Goal: Information Seeking & Learning: Check status

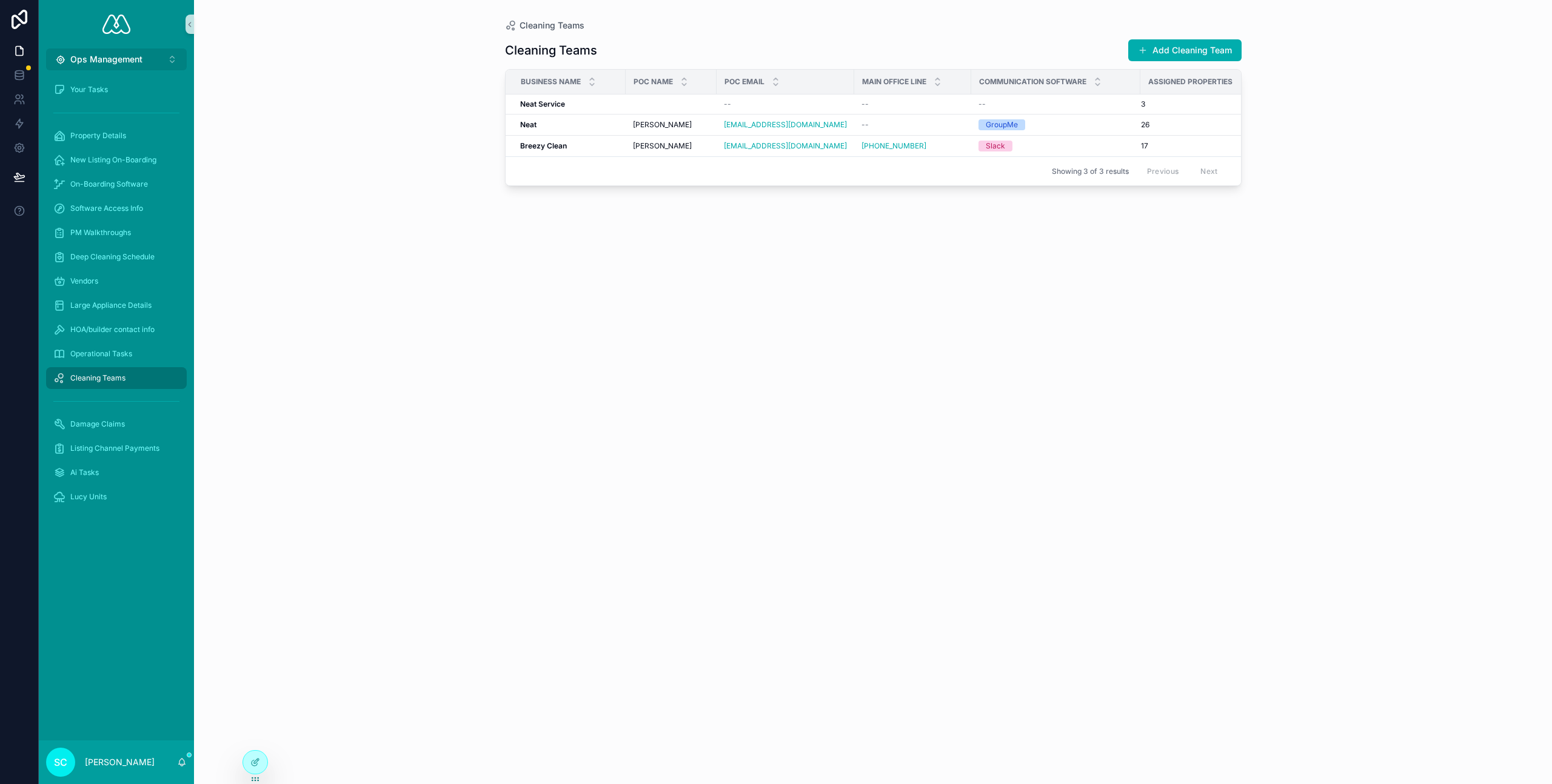
click at [118, 59] on span "Ops Management" at bounding box center [106, 59] width 72 height 12
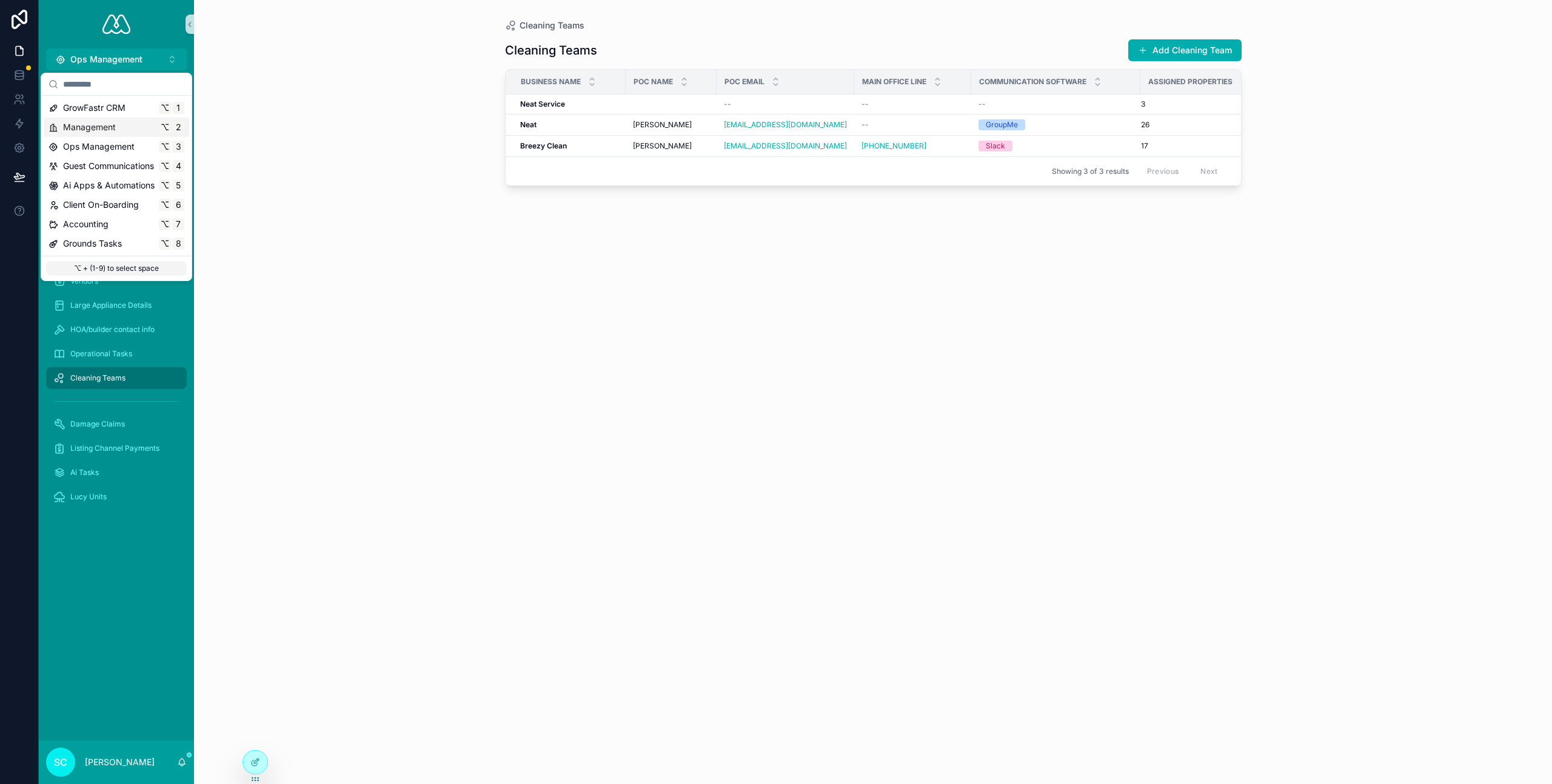
drag, startPoint x: 107, startPoint y: 119, endPoint x: 129, endPoint y: 138, distance: 29.1
click at [107, 119] on div "Management ⌥ 2" at bounding box center [116, 127] width 145 height 20
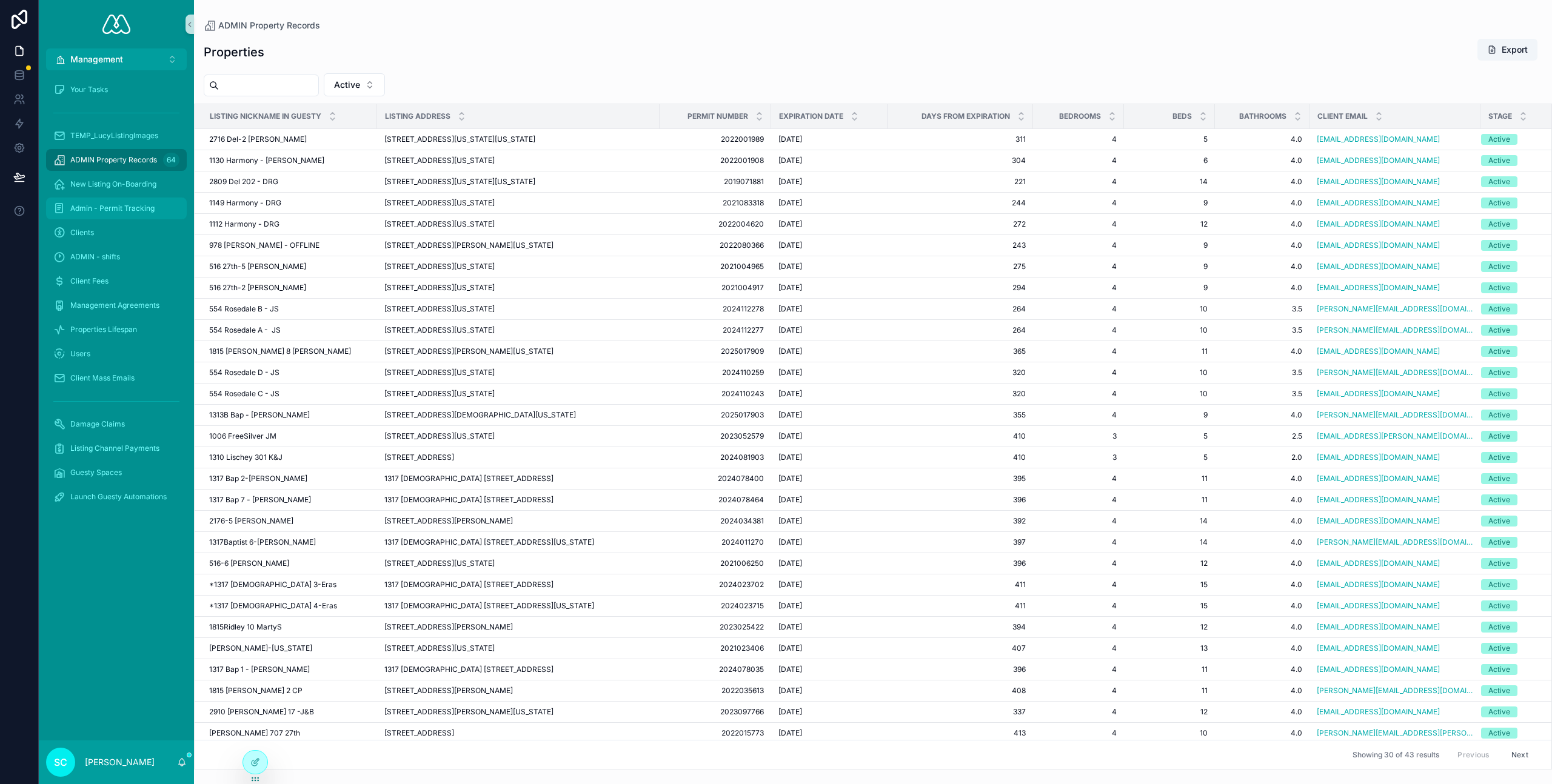
click at [130, 207] on span "Admin - Permit Tracking" at bounding box center [112, 208] width 84 height 10
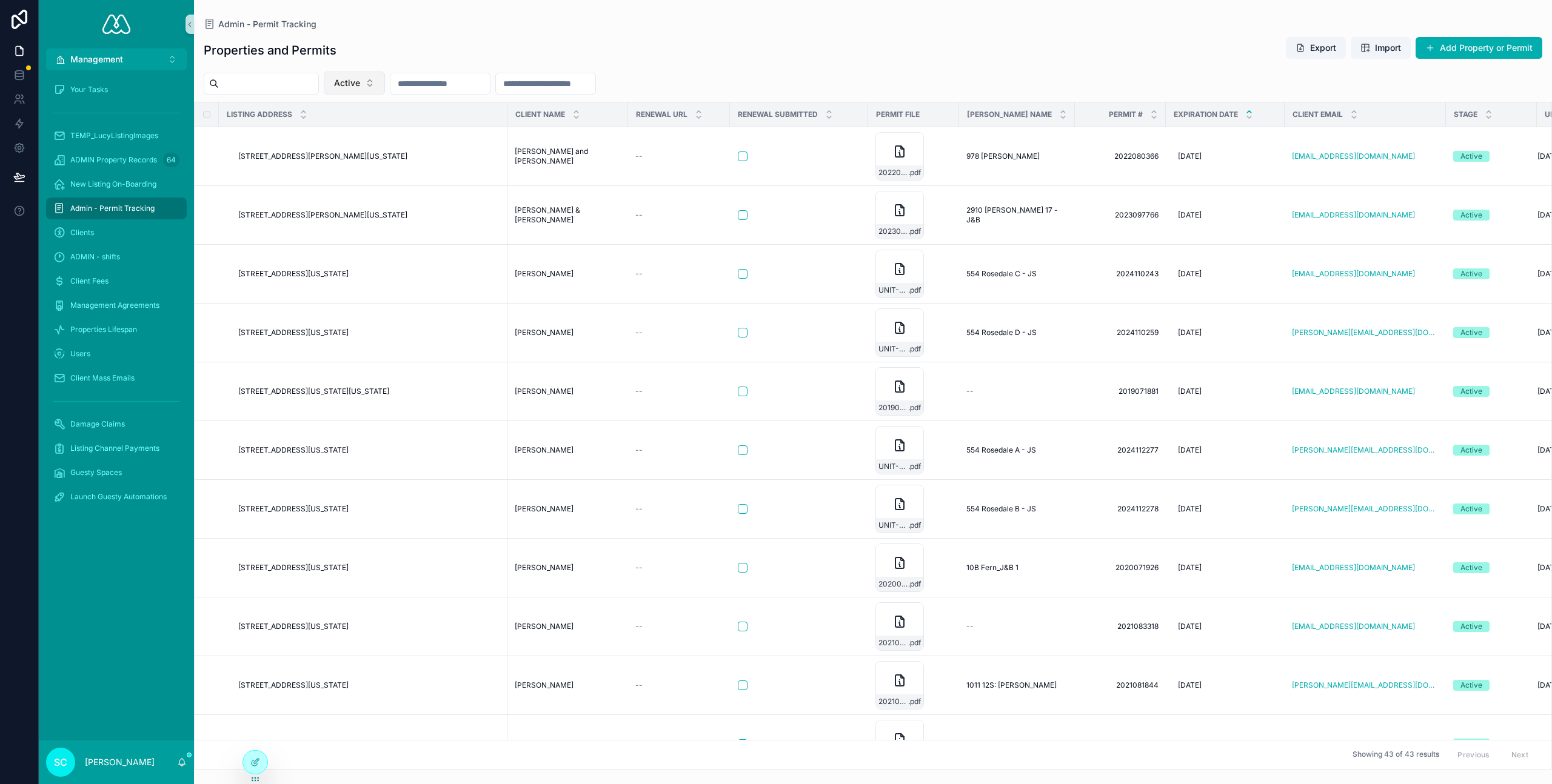
click at [380, 83] on button "Active" at bounding box center [354, 83] width 61 height 23
click at [379, 197] on div "Contract Signed/On-Boarding" at bounding box center [365, 191] width 145 height 20
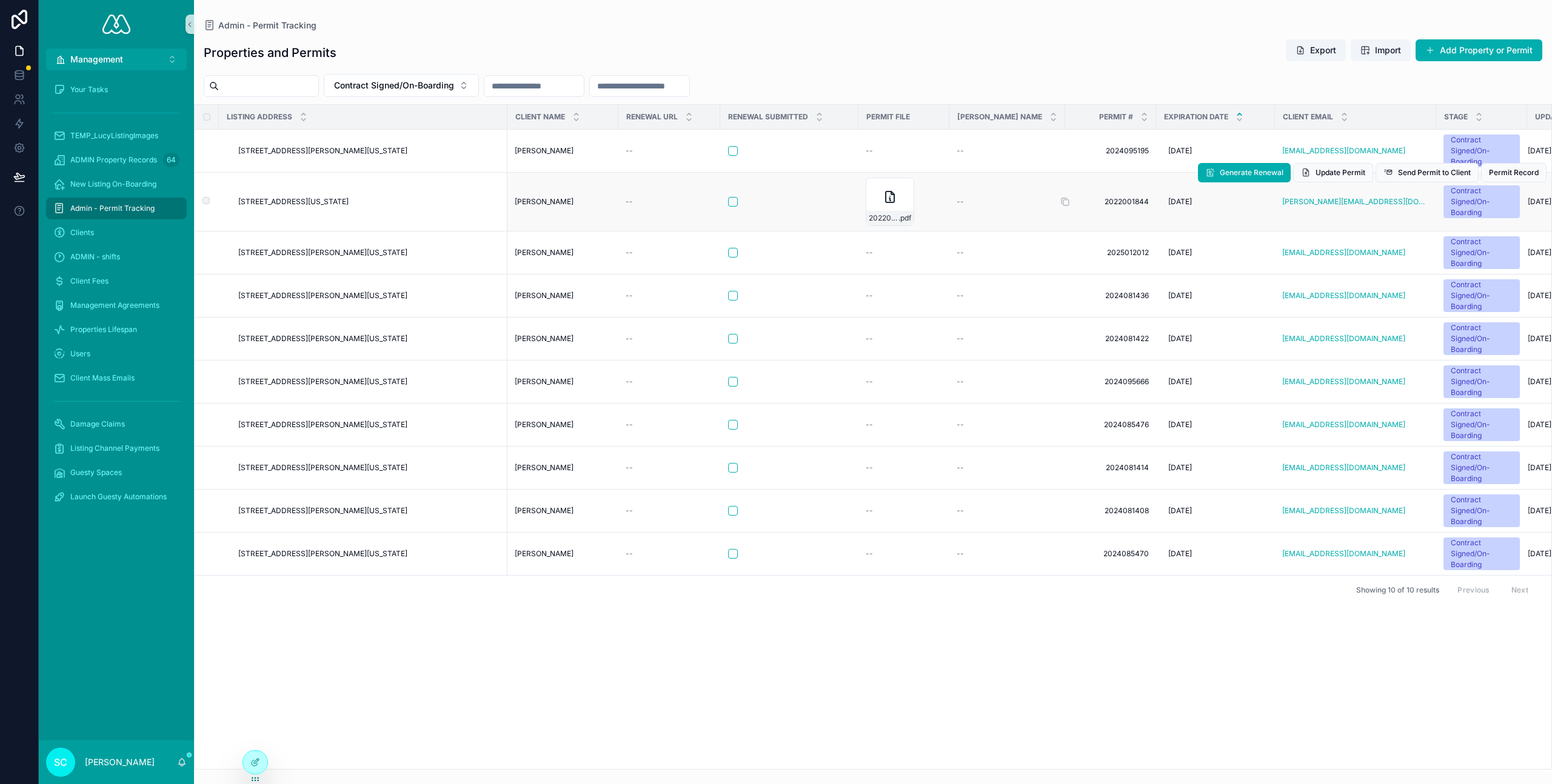
click at [1124, 201] on span "2022001844" at bounding box center [1110, 201] width 76 height 10
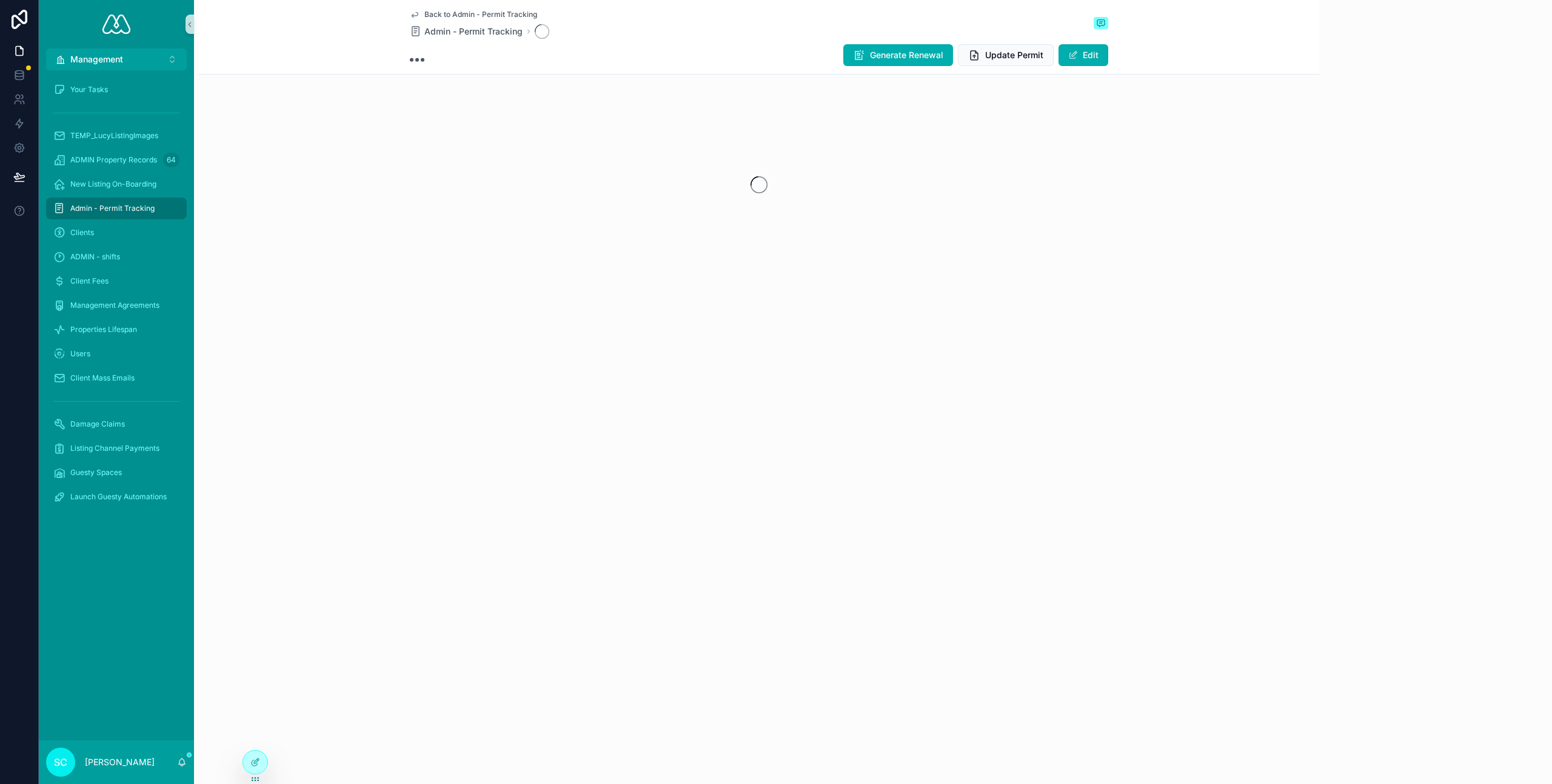
click at [417, 11] on icon "scrollable content" at bounding box center [414, 14] width 10 height 10
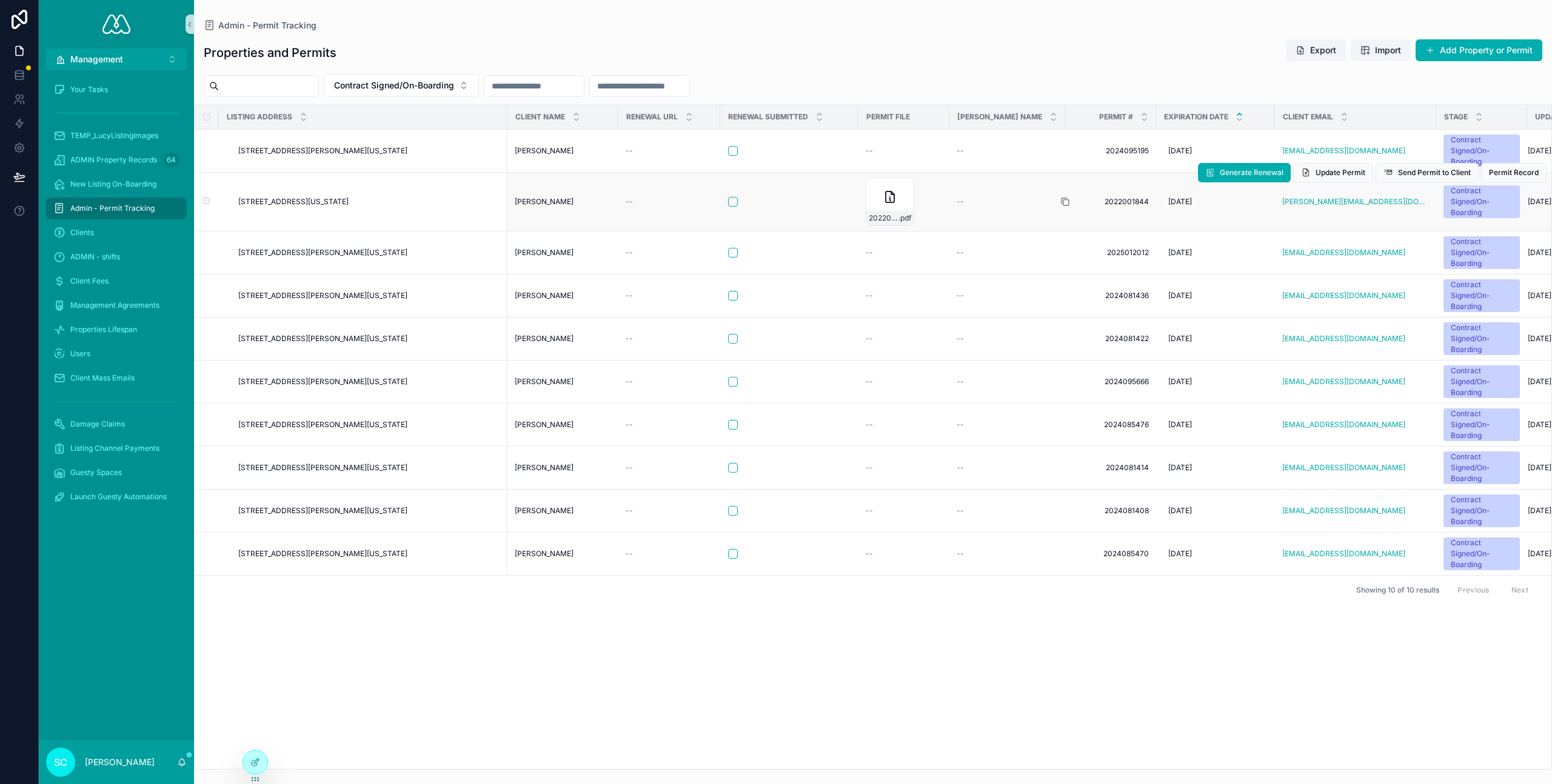
click at [1060, 200] on icon "scrollable content" at bounding box center [1065, 201] width 10 height 10
